Goal: Navigation & Orientation: Find specific page/section

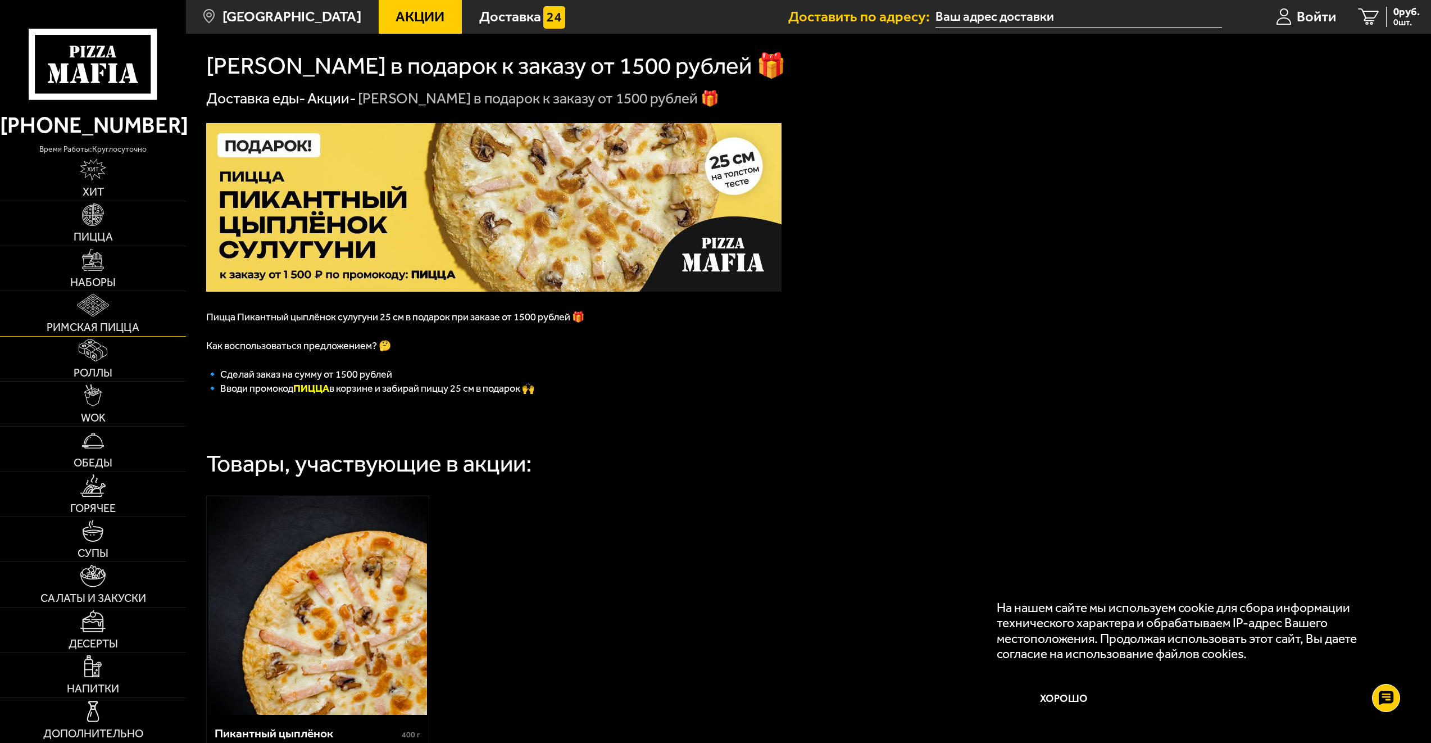
click at [106, 316] on link "Римская пицца" at bounding box center [93, 313] width 186 height 44
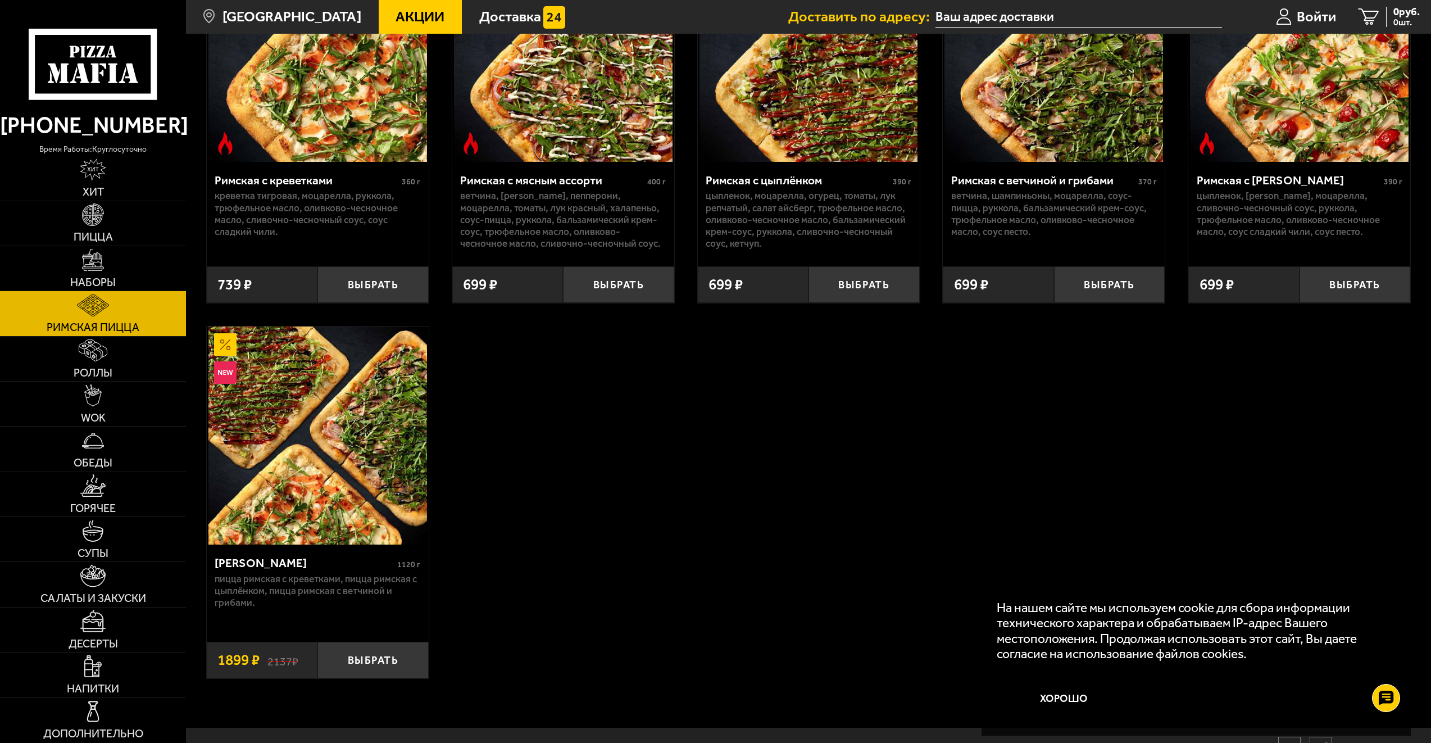
scroll to position [132, 0]
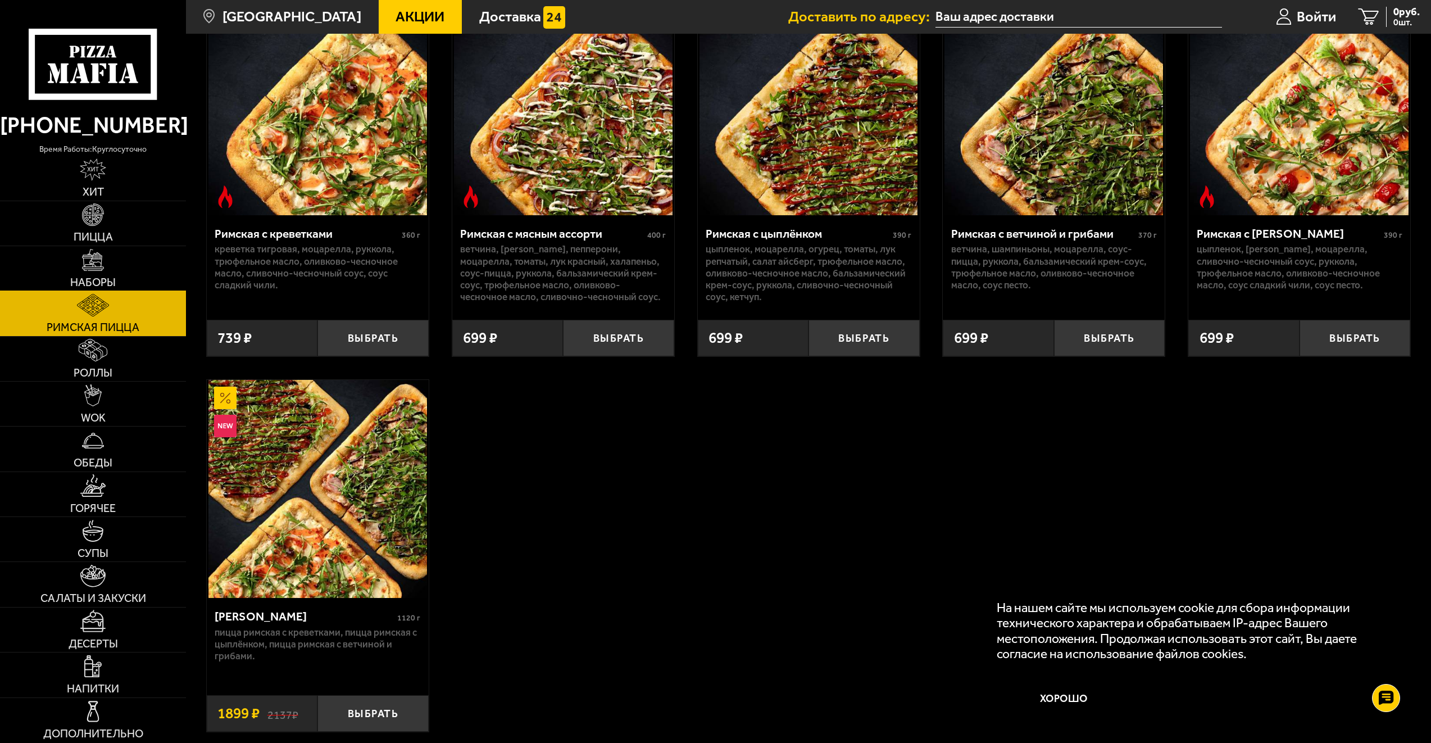
click at [97, 277] on span "Наборы" at bounding box center [93, 282] width 46 height 11
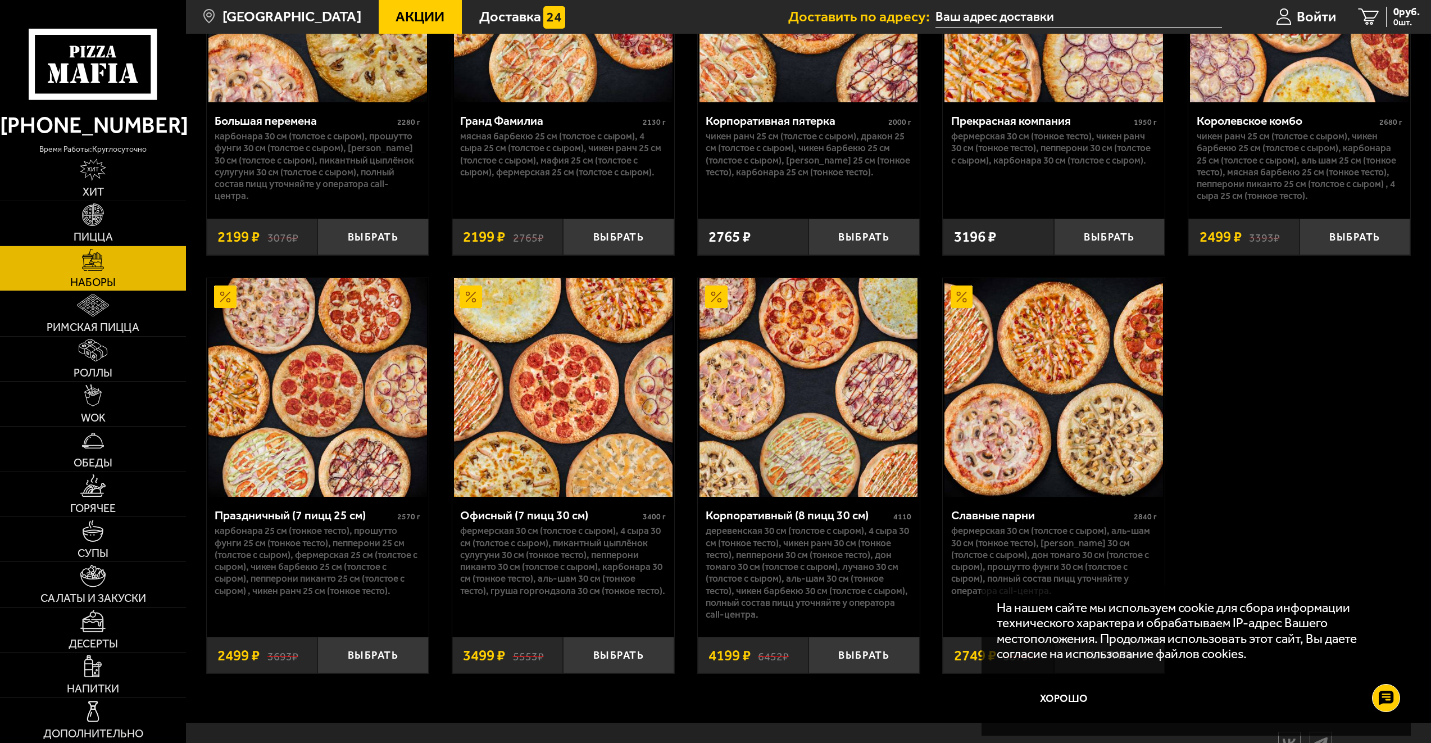
scroll to position [2135, 0]
